Goal: Task Accomplishment & Management: Manage account settings

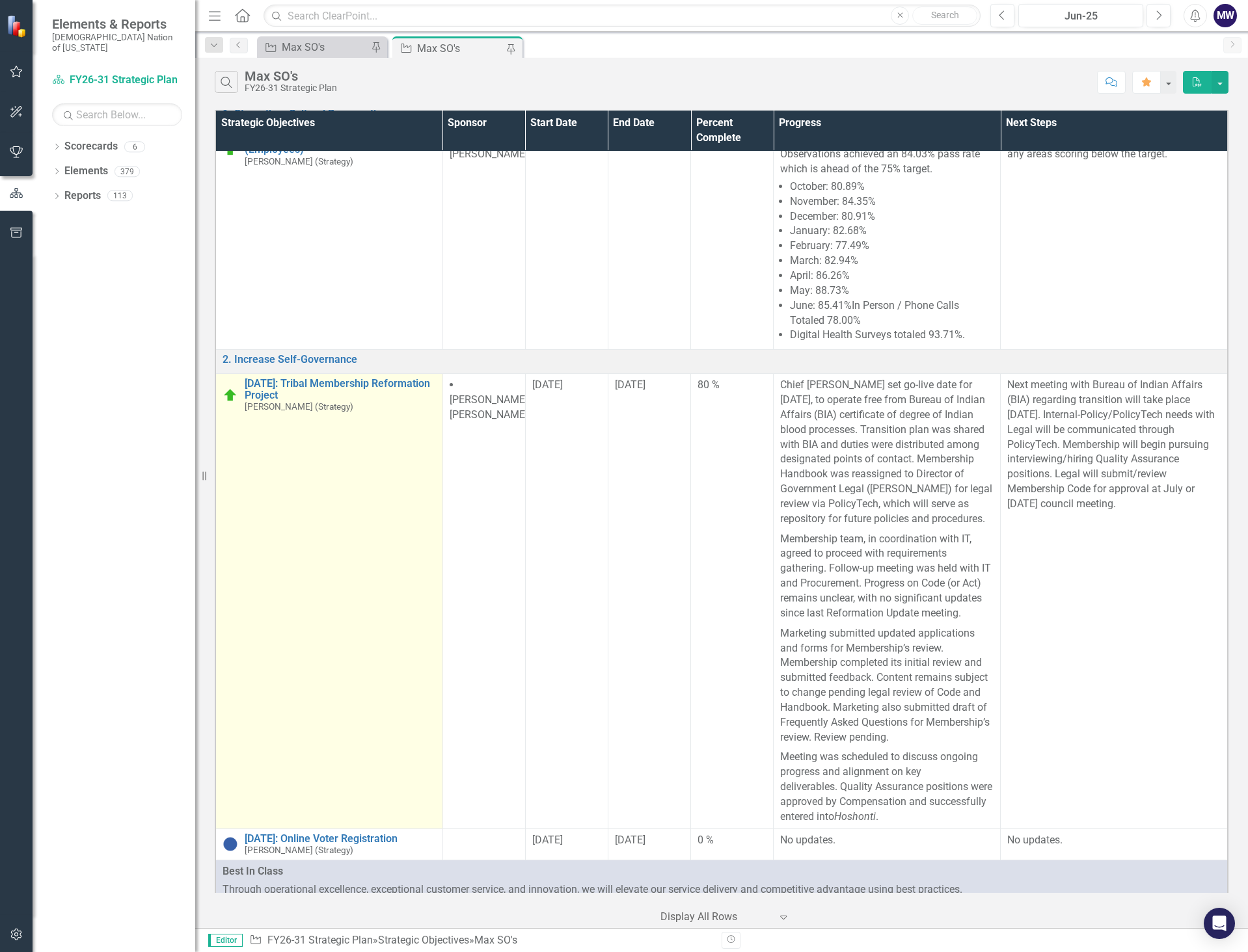
scroll to position [130, 0]
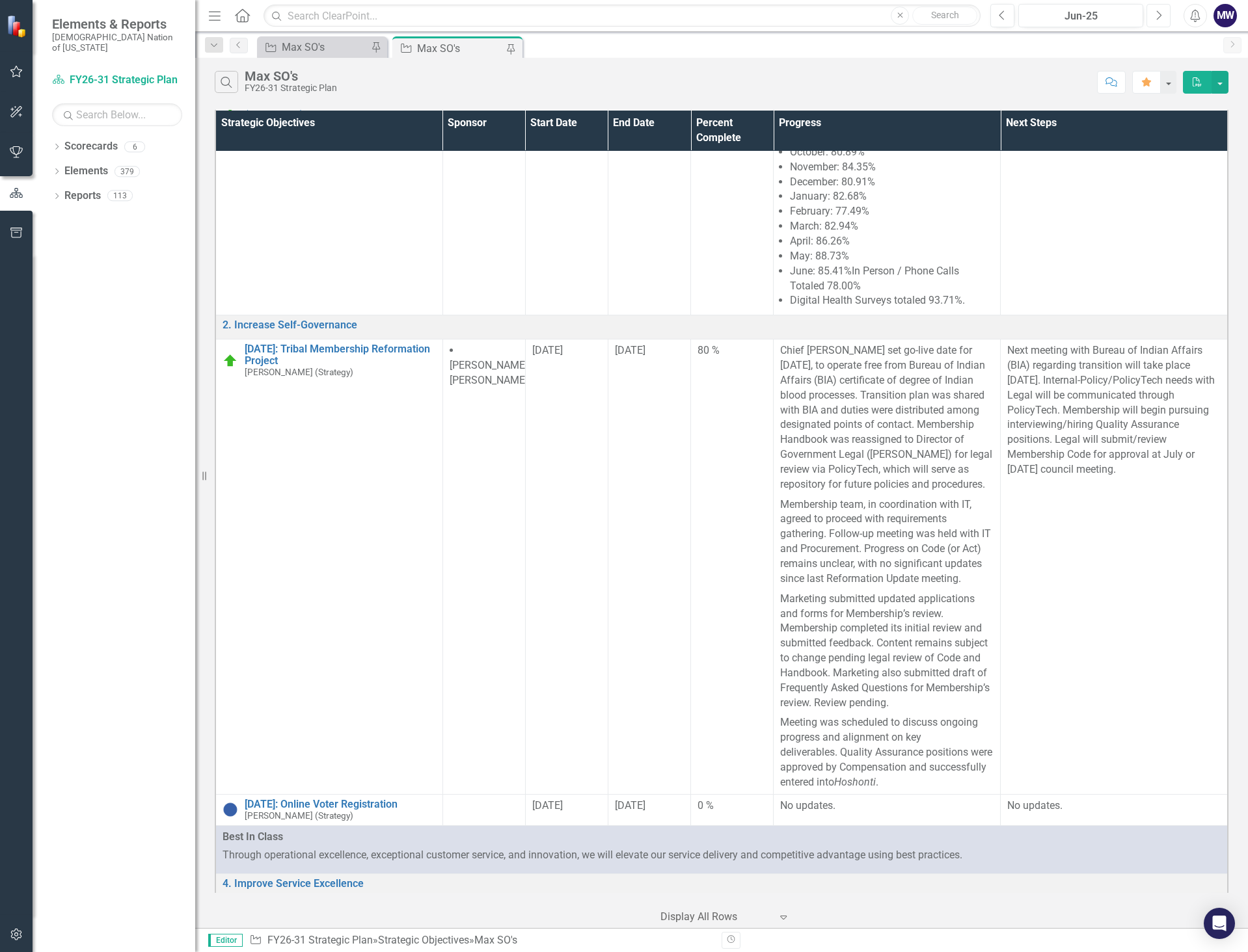
click at [1160, 14] on icon "Next" at bounding box center [1158, 16] width 7 height 11
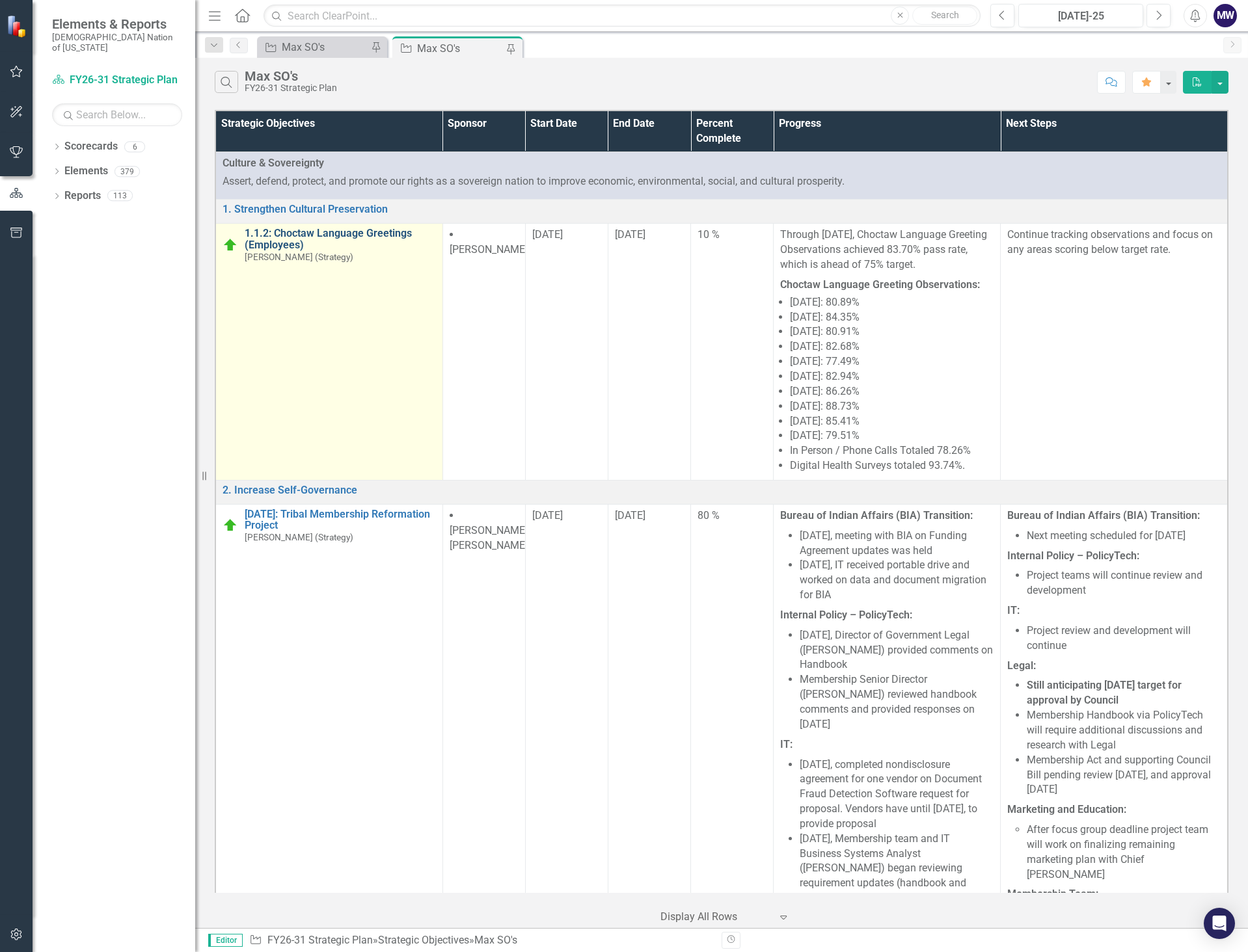
click at [379, 233] on link "1.1.2: Choctaw Language Greetings (Employees)" at bounding box center [340, 239] width 191 height 23
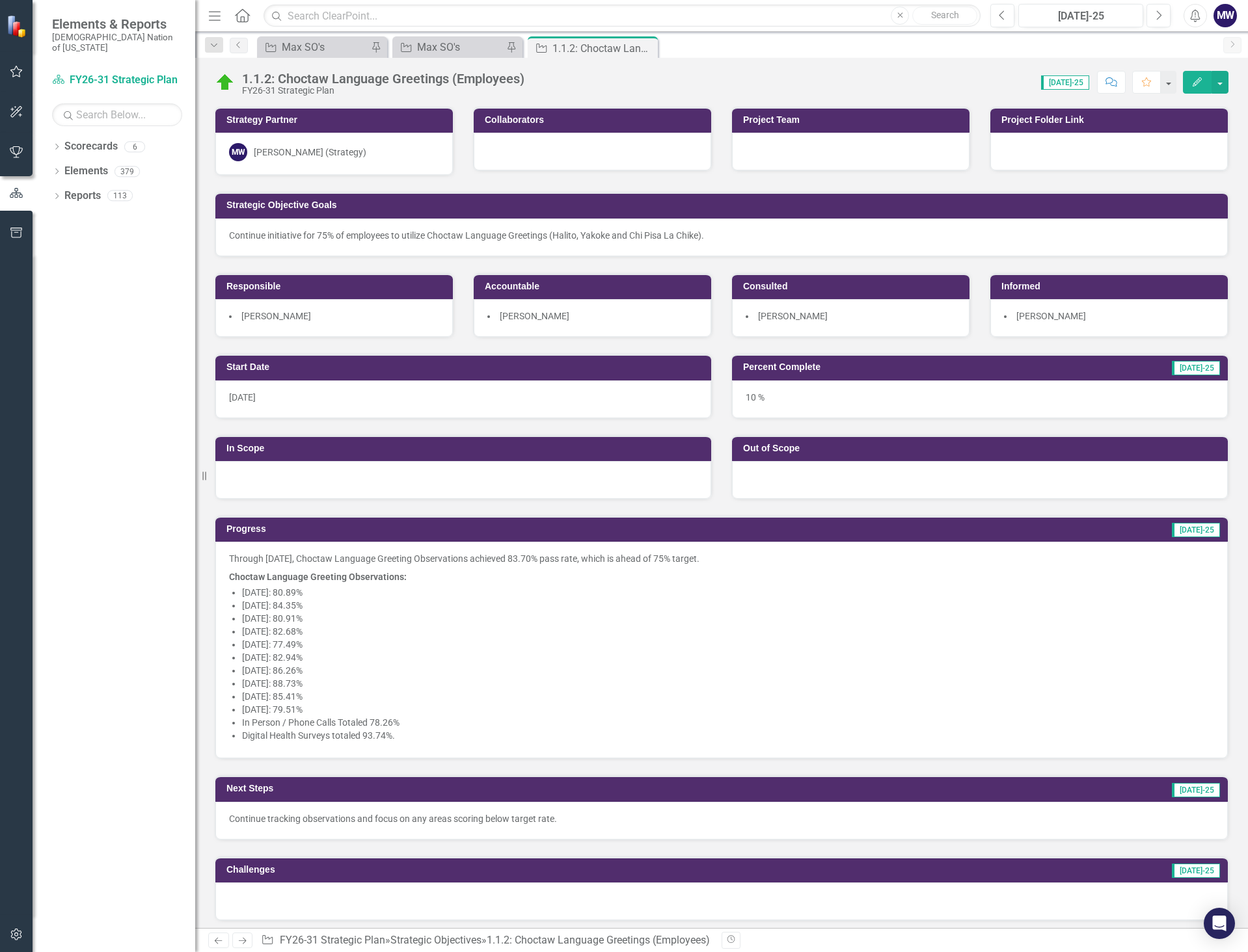
click at [496, 482] on div at bounding box center [463, 480] width 496 height 38
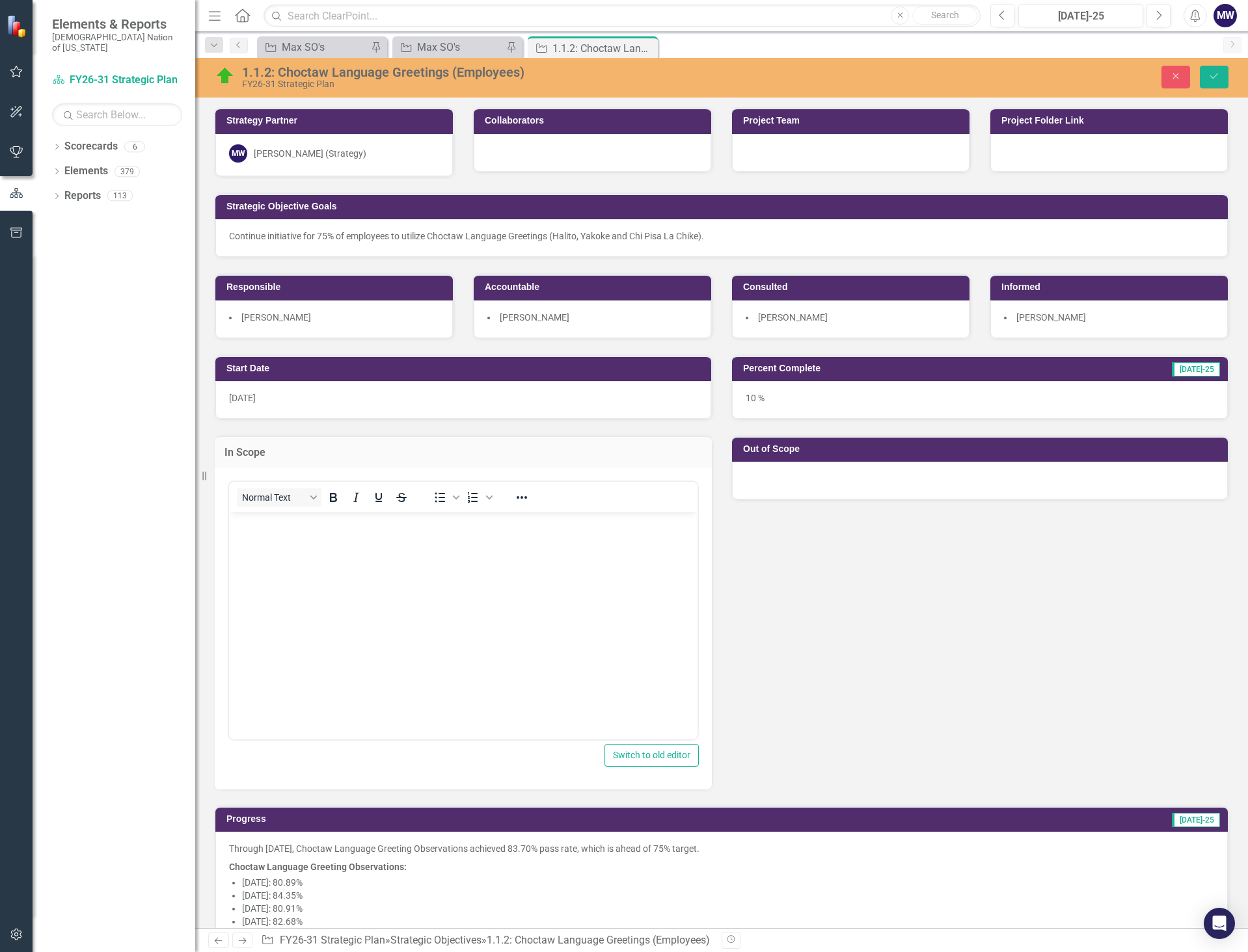
click at [488, 534] on body "Rich Text Area. Press ALT-0 for help." at bounding box center [464, 610] width 469 height 195
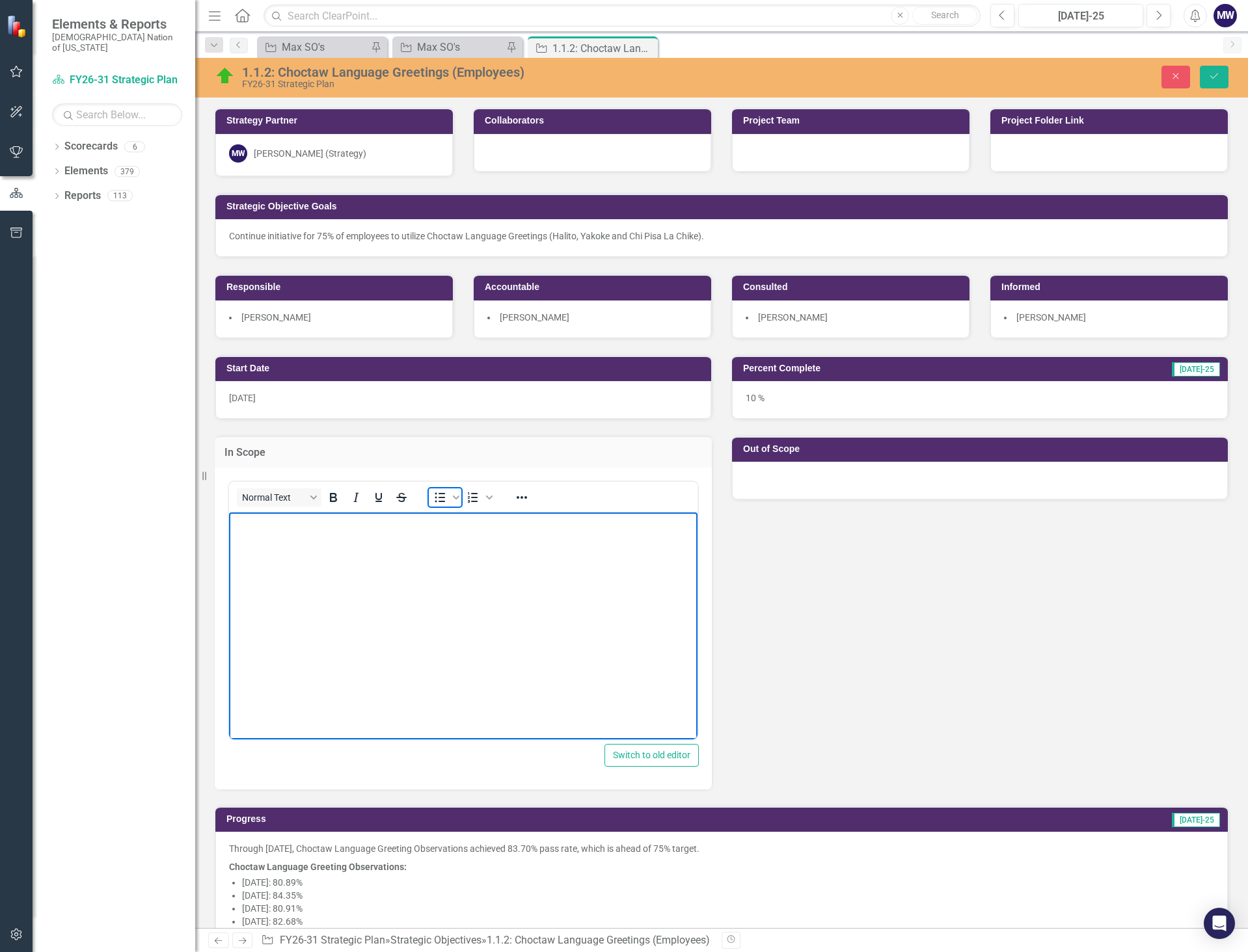
click at [441, 500] on icon "Bullet list" at bounding box center [439, 497] width 16 height 16
click at [284, 526] on li "CNO Associates" at bounding box center [489, 523] width 410 height 16
click at [434, 502] on icon "Bullet list" at bounding box center [439, 497] width 16 height 16
click at [415, 525] on li "CNO Associates" at bounding box center [476, 523] width 436 height 16
click at [773, 473] on div at bounding box center [979, 481] width 496 height 38
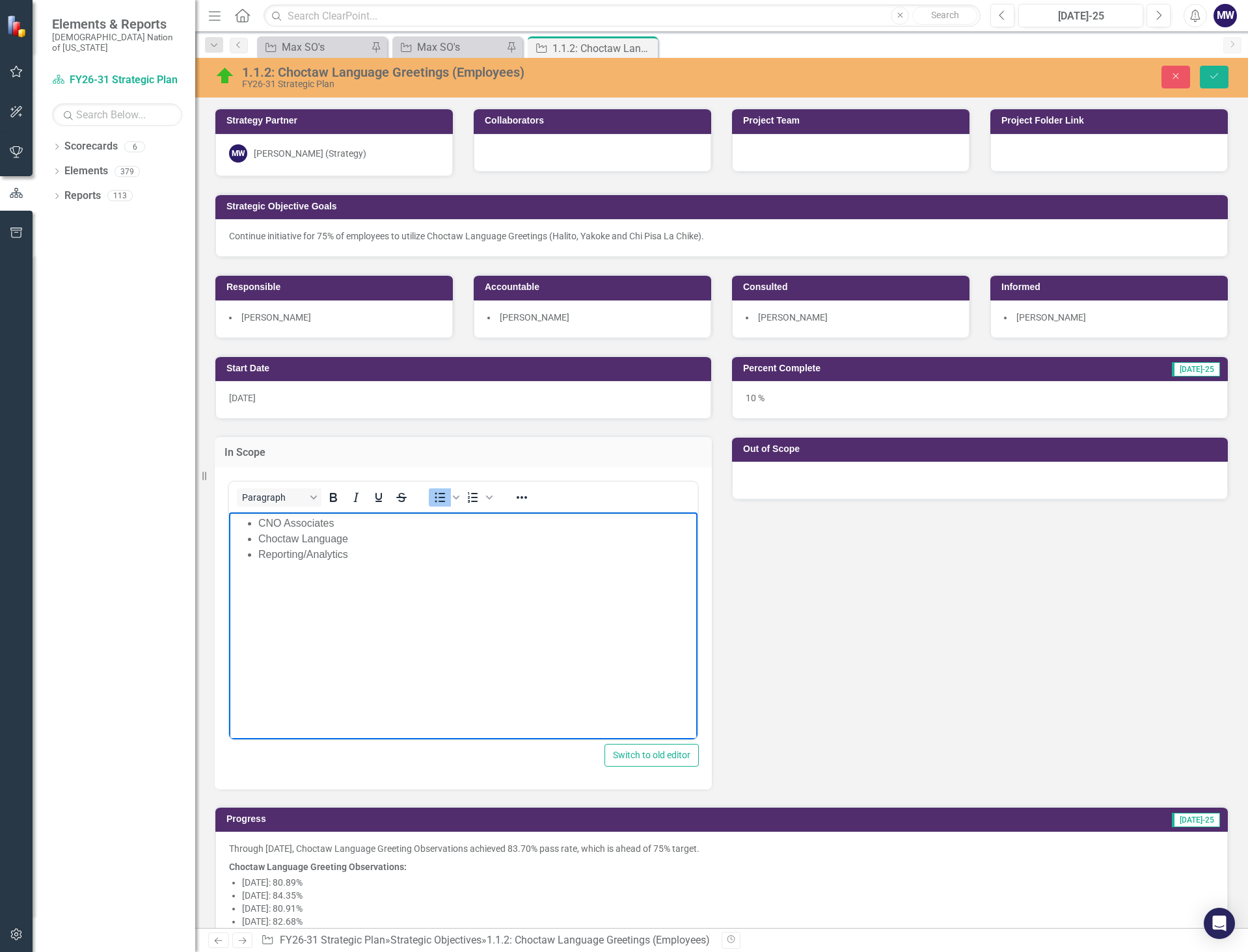
click at [773, 473] on div at bounding box center [979, 481] width 496 height 38
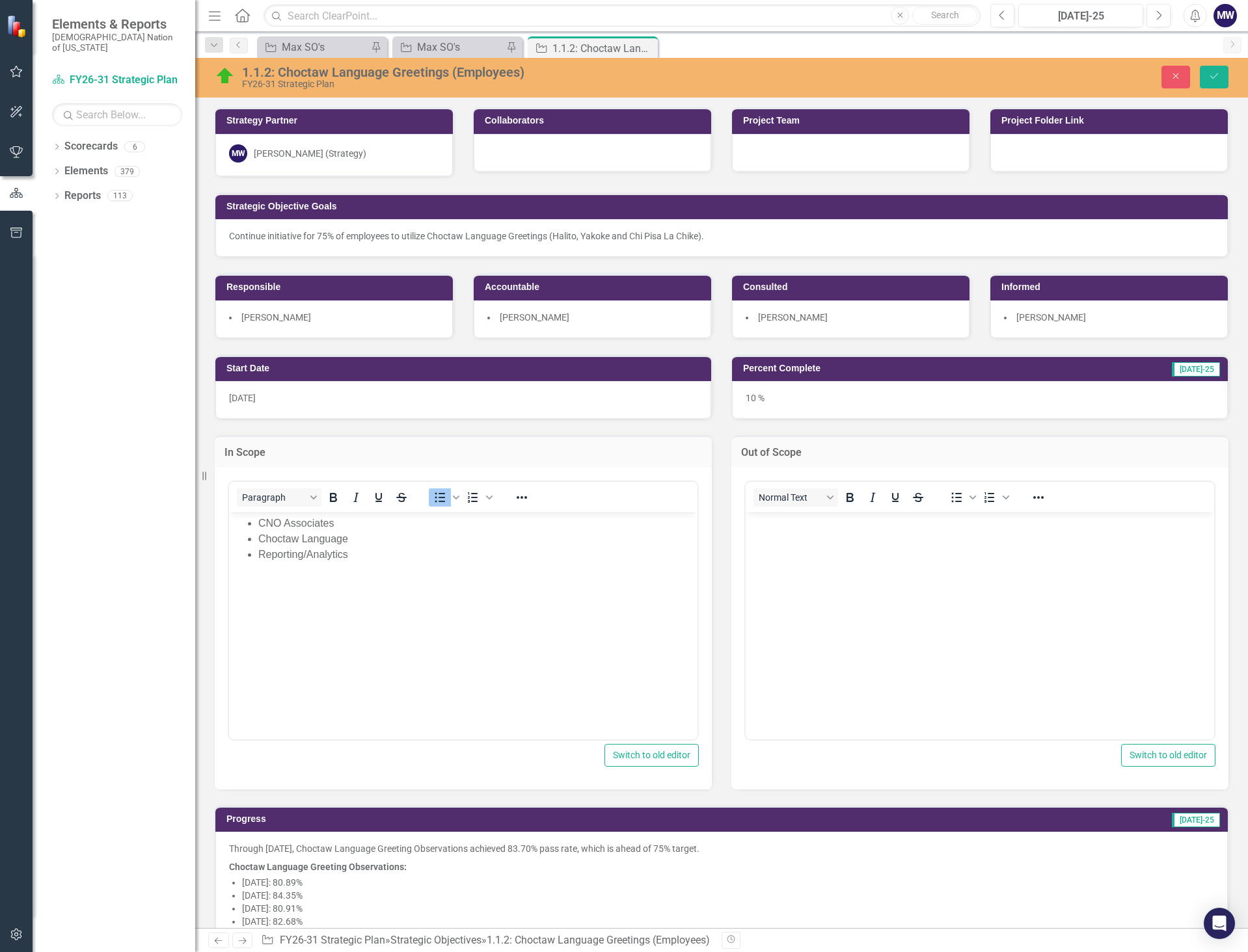
click at [792, 540] on body "Rich Text Area. Press ALT-0 for help." at bounding box center [980, 610] width 469 height 195
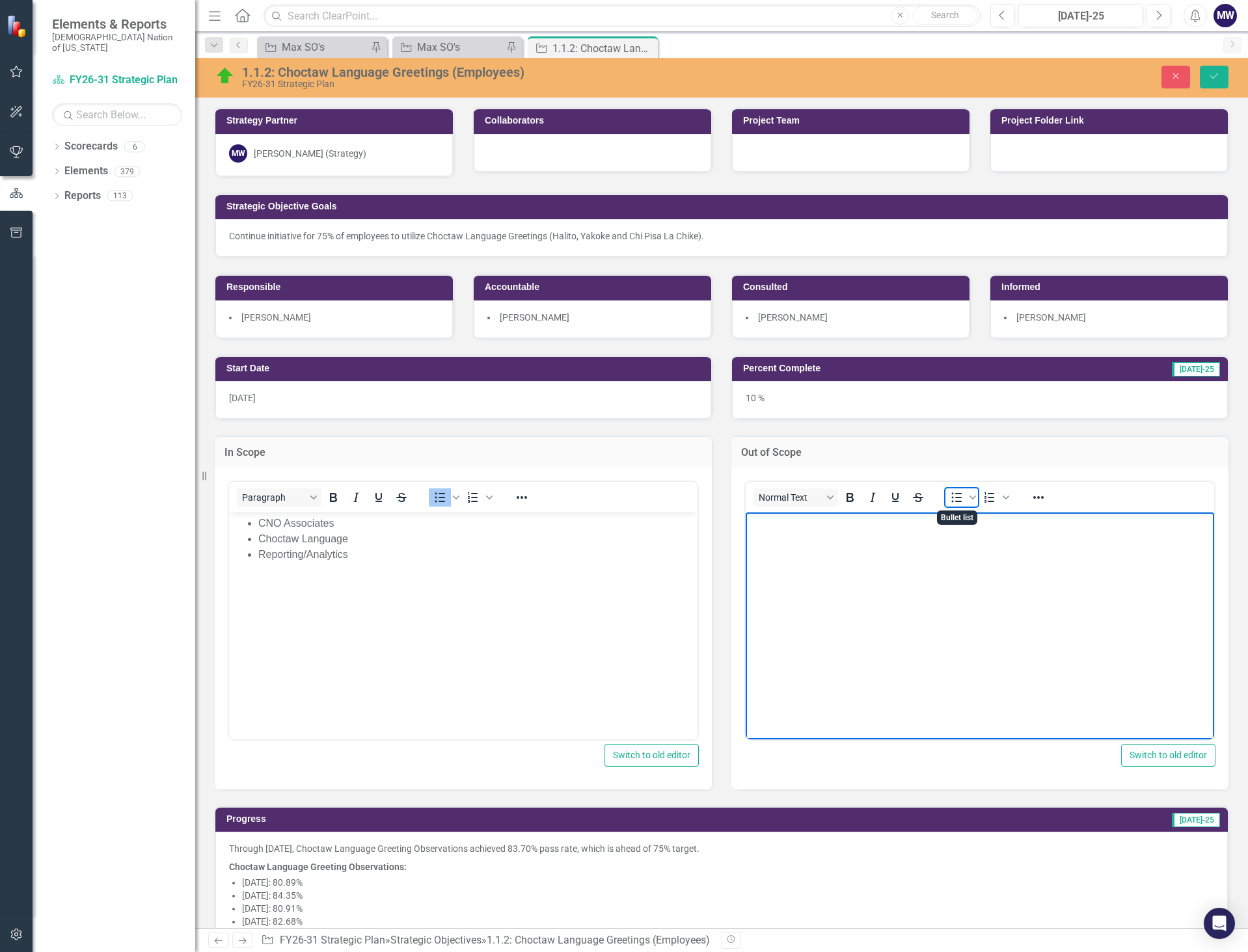
click at [955, 503] on icon "Bullet list" at bounding box center [956, 497] width 16 height 16
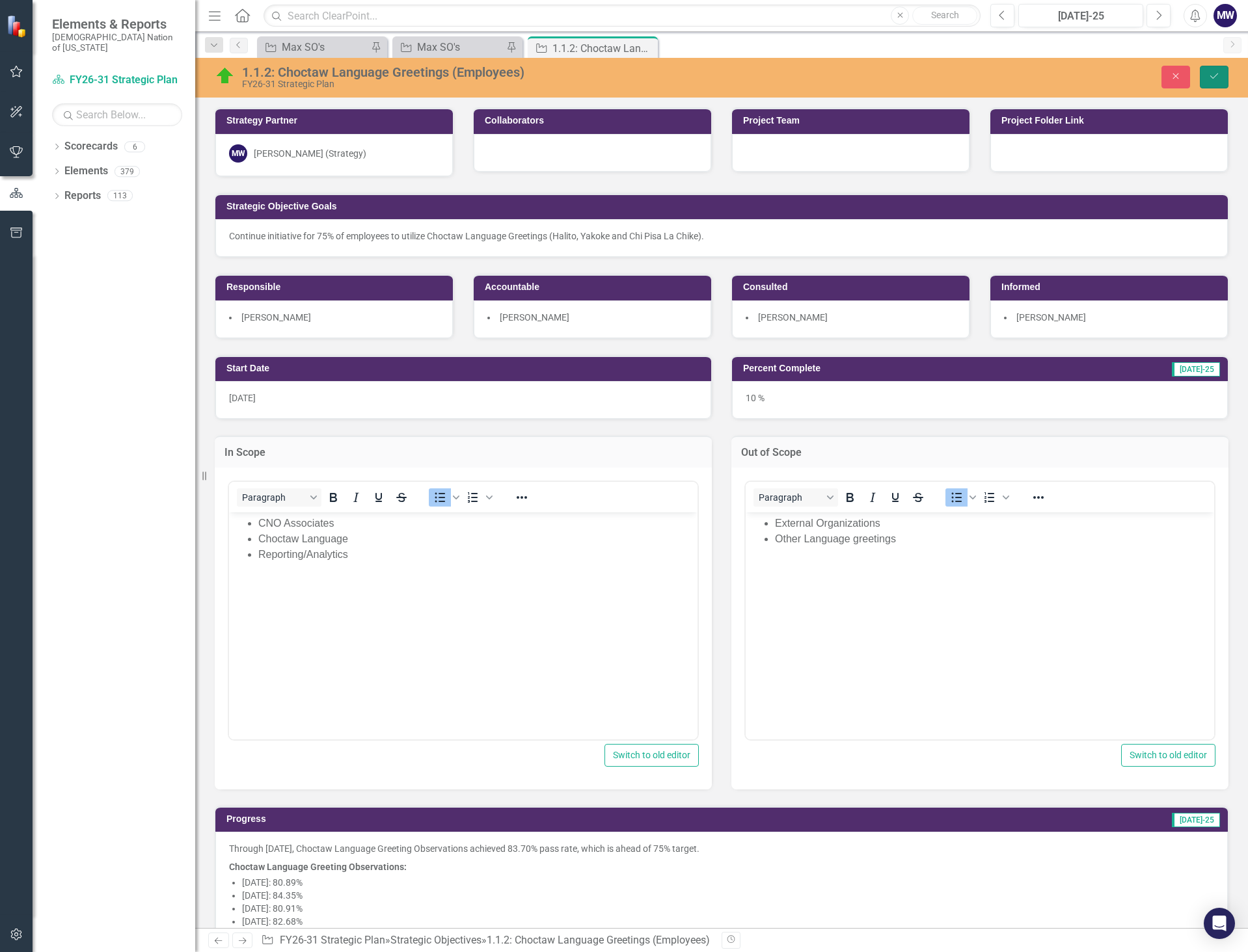
click at [1206, 73] on button "Save" at bounding box center [1214, 77] width 29 height 23
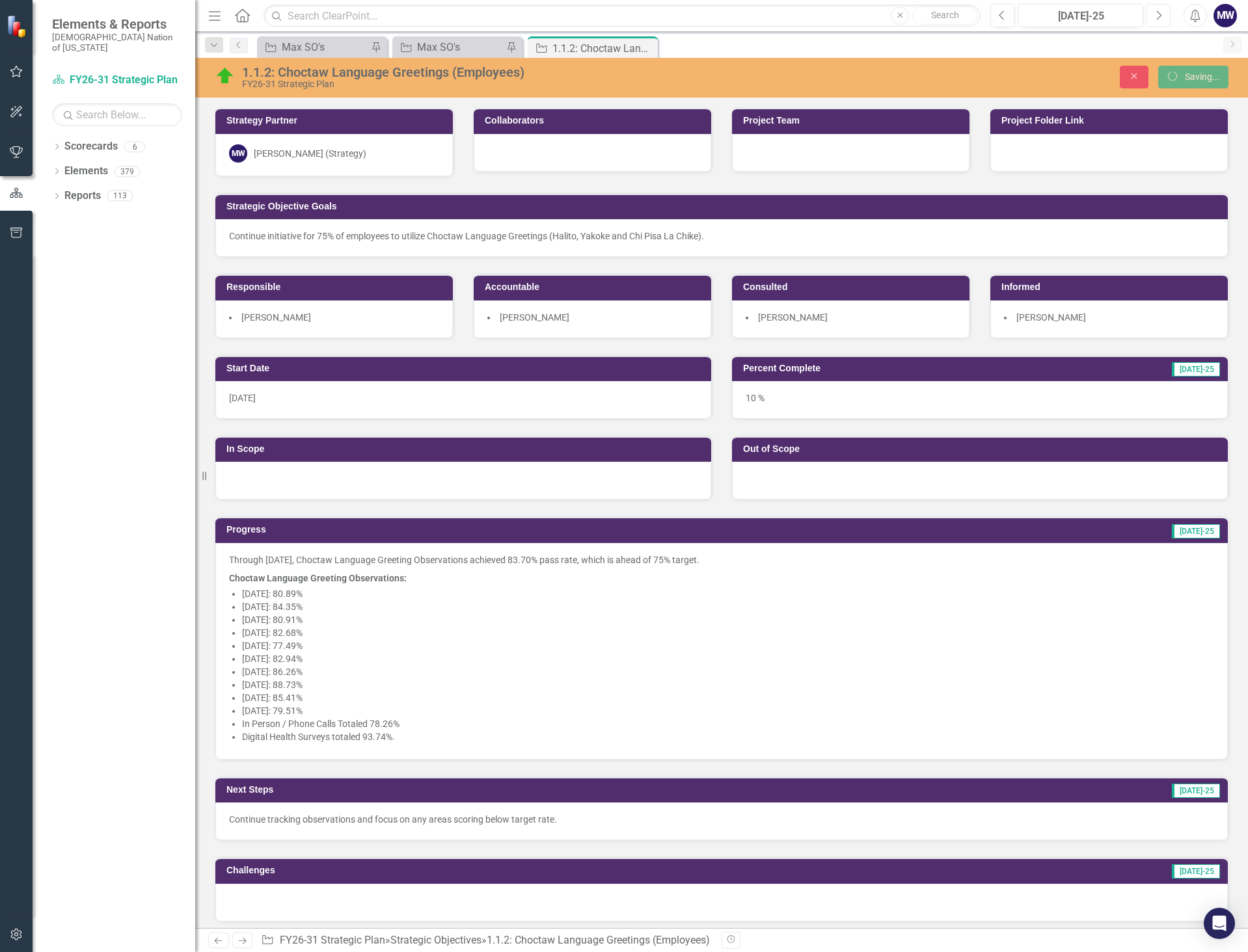
click at [1159, 16] on icon "Next" at bounding box center [1158, 16] width 7 height 11
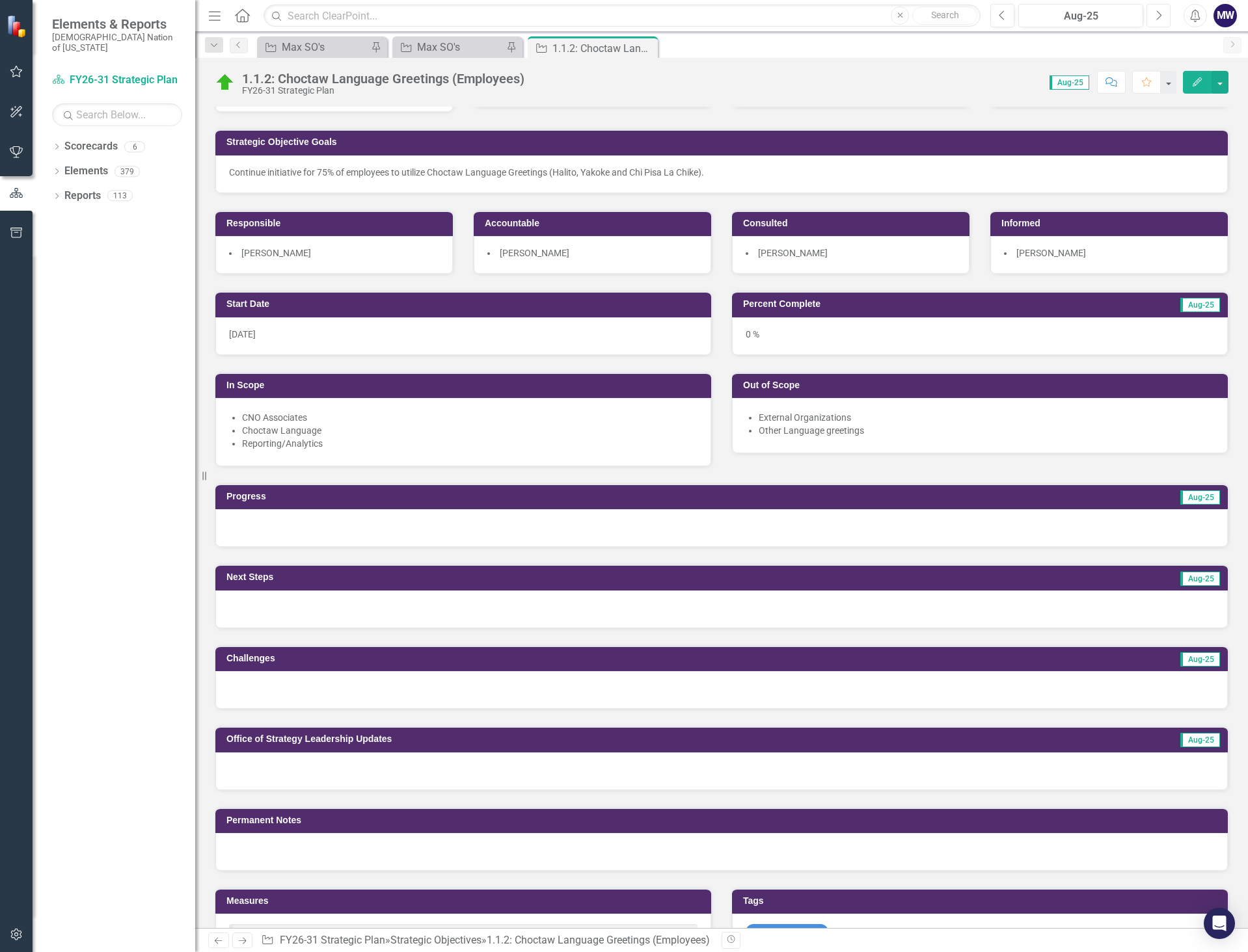
scroll to position [65, 0]
